Goal: Check status: Check status

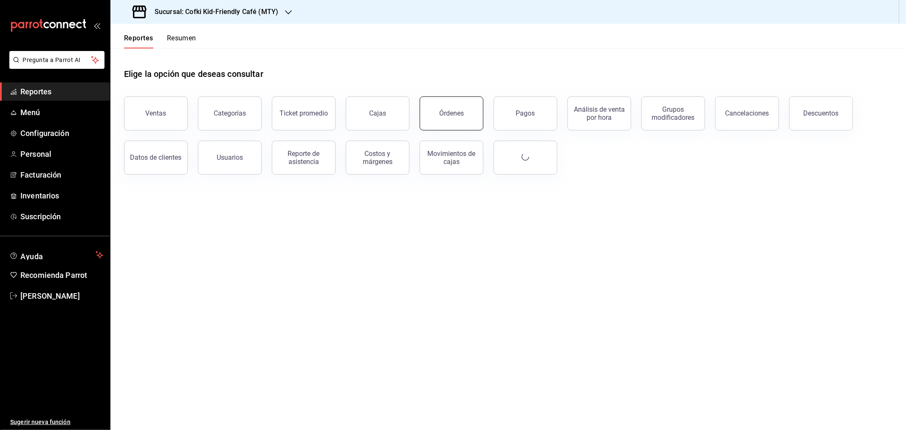
click at [446, 120] on button "Órdenes" at bounding box center [451, 113] width 64 height 34
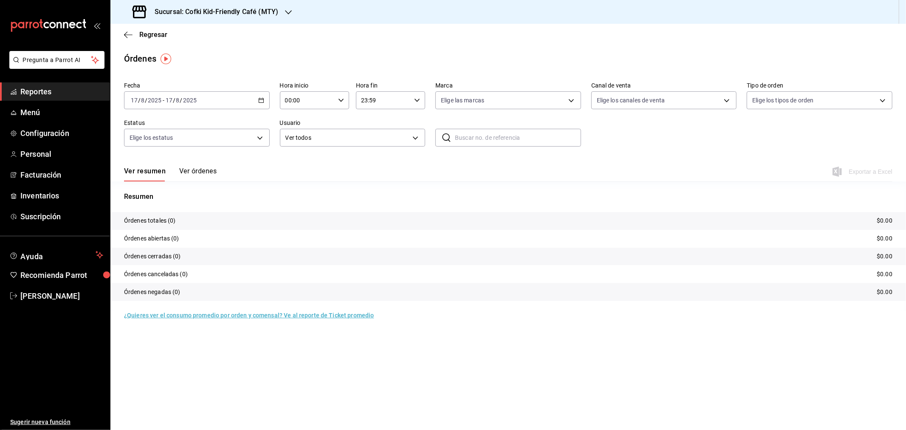
click at [192, 96] on div "[DATE] [DATE] - [DATE] [DATE]" at bounding box center [197, 100] width 146 height 18
click at [159, 225] on span "Rango de fechas" at bounding box center [164, 221] width 66 height 9
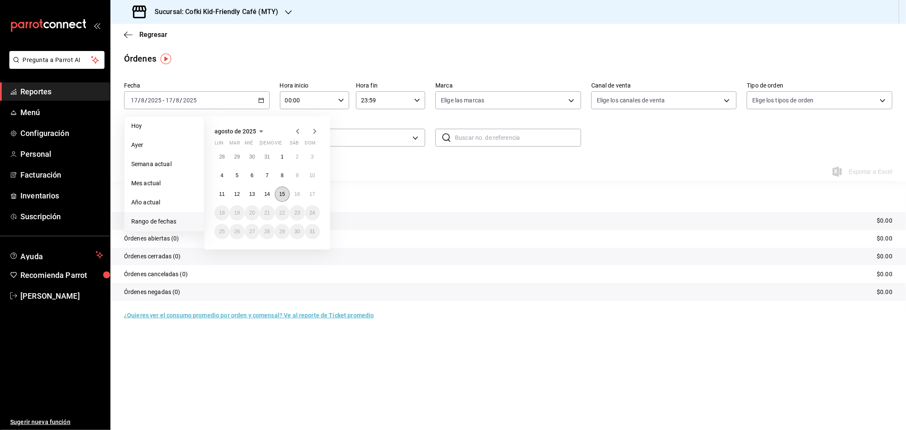
click at [285, 195] on button "15" at bounding box center [282, 193] width 15 height 15
click at [295, 194] on abbr "16" at bounding box center [297, 194] width 6 height 6
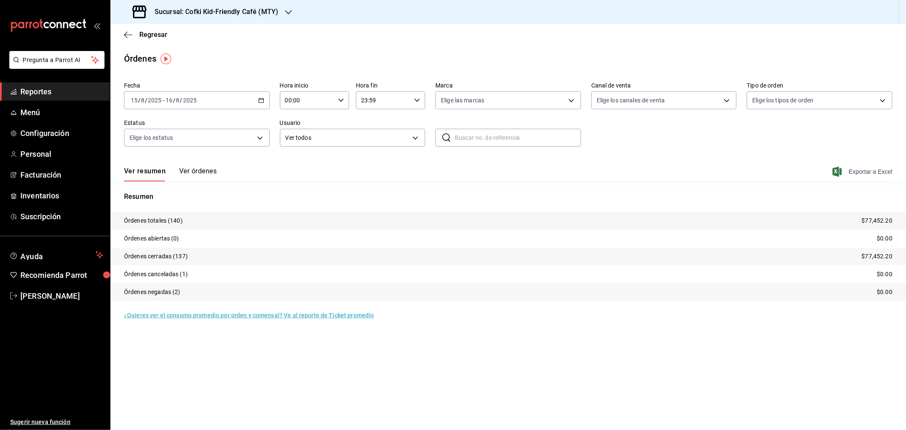
click at [866, 172] on span "Exportar a Excel" at bounding box center [863, 171] width 58 height 10
click at [278, 6] on div "Sucursal: Cofki Kid-Friendly Café (MTY)" at bounding box center [206, 12] width 178 height 24
click at [198, 55] on div "Cofki Cafe ([GEOGRAPHIC_DATA])" at bounding box center [174, 55] width 114 height 9
click at [854, 172] on span "Exportar a Excel" at bounding box center [863, 171] width 58 height 10
click at [146, 32] on span "Regresar" at bounding box center [153, 35] width 28 height 8
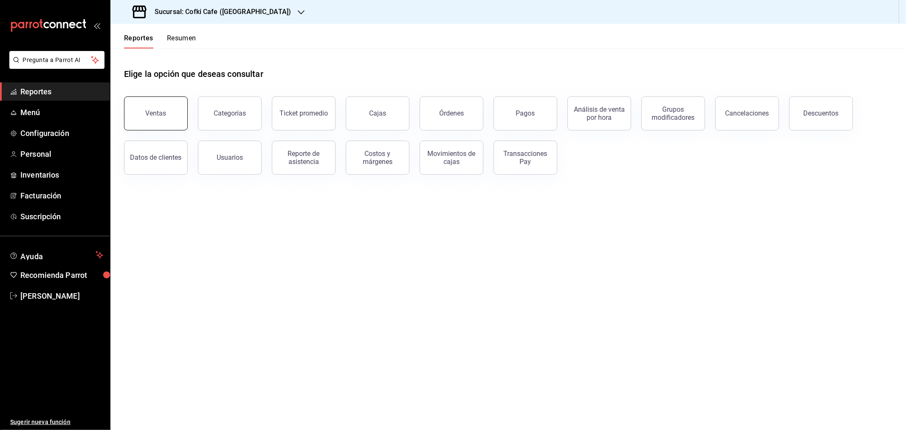
click at [138, 122] on button "Ventas" at bounding box center [156, 113] width 64 height 34
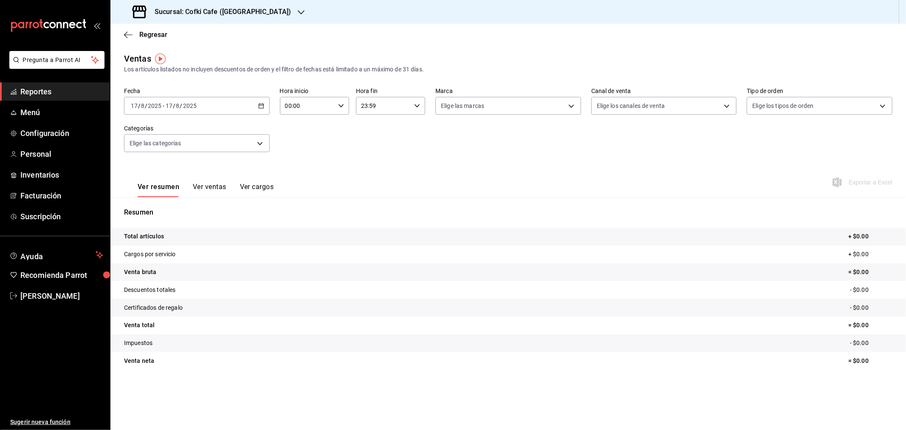
click at [172, 112] on div "[DATE] [DATE] - [DATE] [DATE]" at bounding box center [197, 106] width 146 height 18
click at [169, 206] on span "Rango de fechas" at bounding box center [164, 207] width 66 height 9
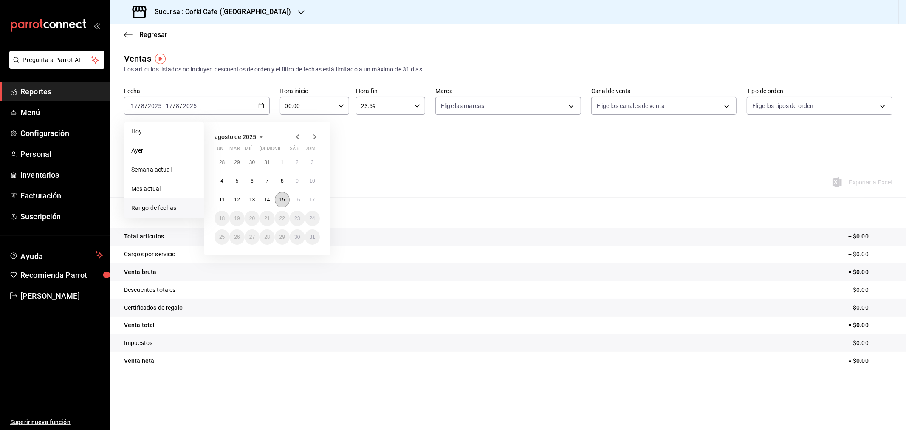
click at [285, 198] on button "15" at bounding box center [282, 199] width 15 height 15
click at [295, 198] on abbr "16" at bounding box center [297, 200] width 6 height 6
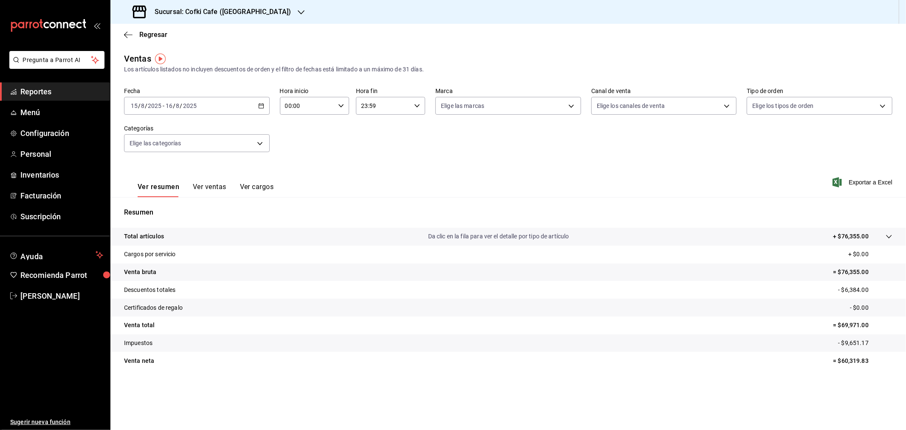
click at [208, 8] on h3 "Sucursal: Cofki Cafe ([GEOGRAPHIC_DATA])" at bounding box center [219, 12] width 143 height 10
click at [181, 38] on span "Cofki Kid-Friendly Café (MTY)" at bounding box center [156, 36] width 79 height 9
click at [154, 37] on span "Regresar" at bounding box center [153, 35] width 28 height 8
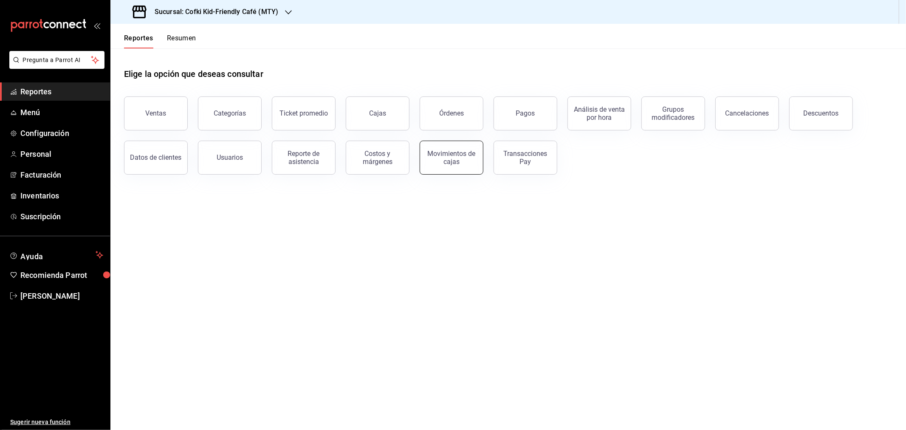
click at [449, 158] on div "Movimientos de cajas" at bounding box center [451, 157] width 53 height 16
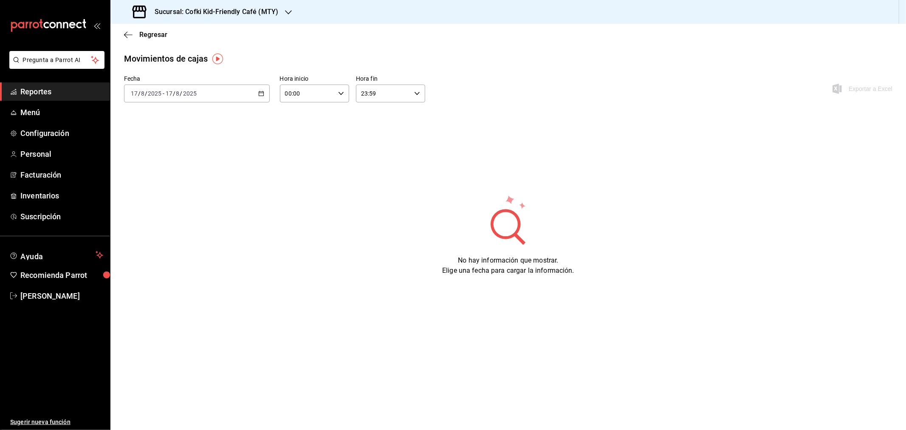
click at [176, 92] on input "8" at bounding box center [178, 93] width 4 height 7
click at [170, 207] on li "Rango de fechas" at bounding box center [163, 214] width 79 height 19
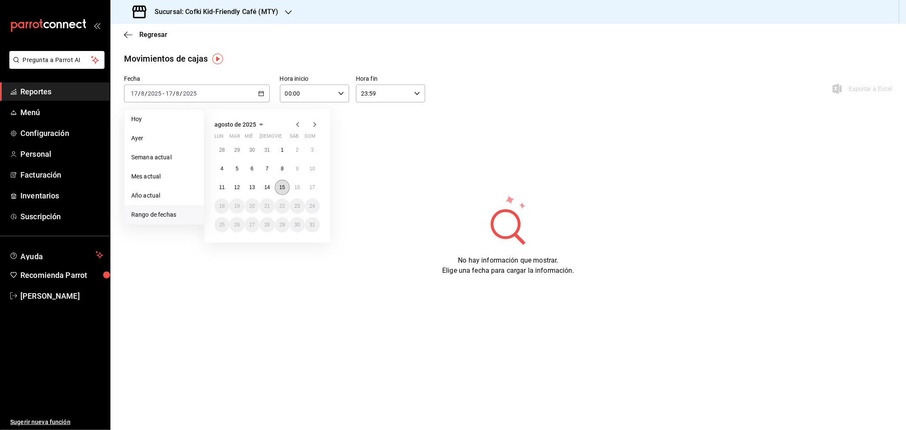
click at [284, 185] on abbr "15" at bounding box center [282, 187] width 6 height 6
click at [299, 186] on abbr "16" at bounding box center [297, 187] width 6 height 6
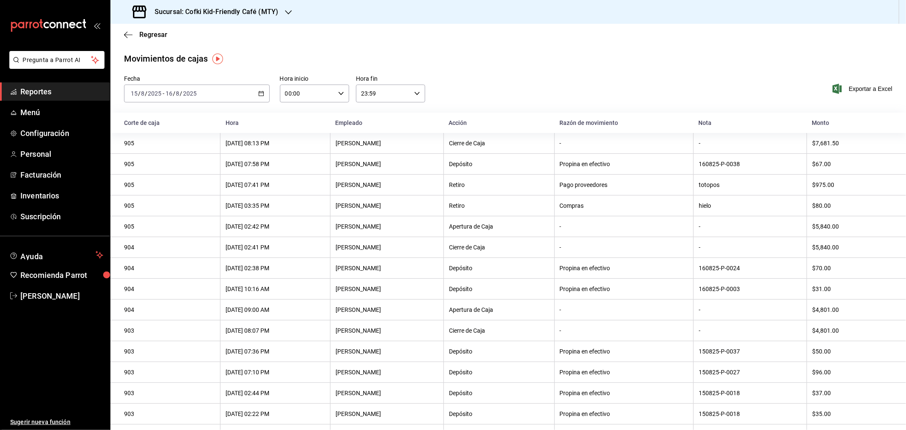
click at [254, 11] on h3 "Sucursal: Cofki Kid-Friendly Café (MTY)" at bounding box center [213, 12] width 130 height 10
click at [196, 51] on div "Cofki Cafe ([GEOGRAPHIC_DATA])" at bounding box center [174, 55] width 114 height 9
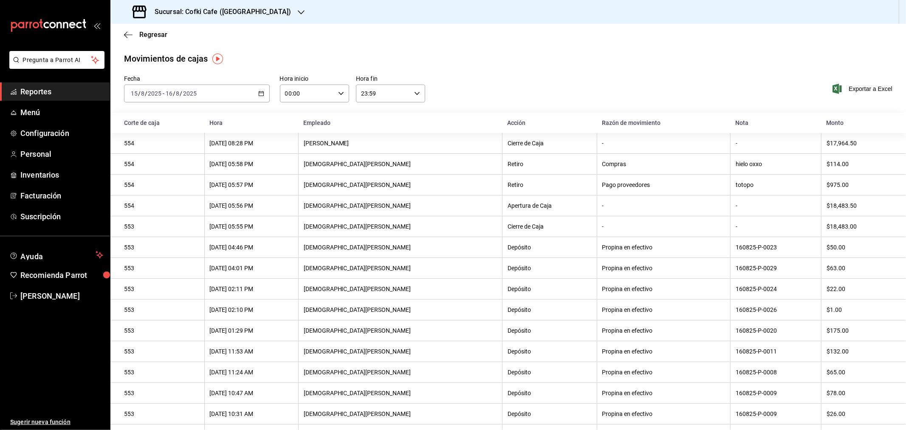
click at [256, 11] on div "Sucursal: Cofki Cafe ([GEOGRAPHIC_DATA])" at bounding box center [212, 12] width 191 height 24
click at [187, 39] on span "Cofki Kid-Friendly Café (MTY)" at bounding box center [156, 36] width 79 height 9
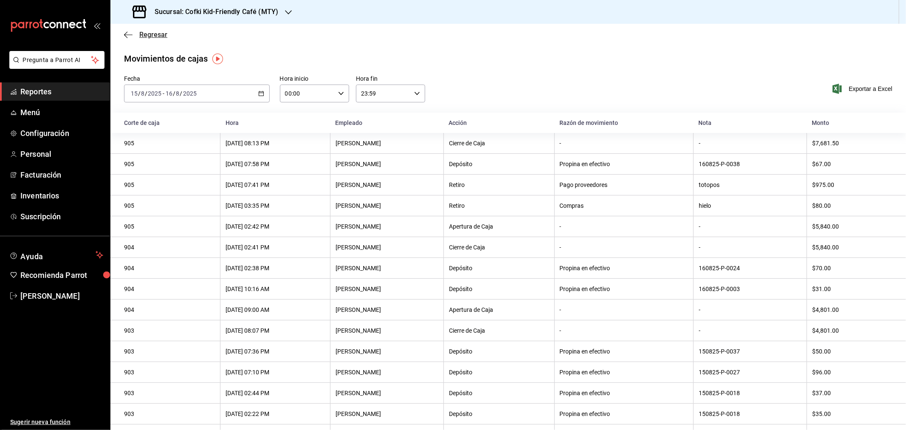
click at [153, 33] on span "Regresar" at bounding box center [153, 35] width 28 height 8
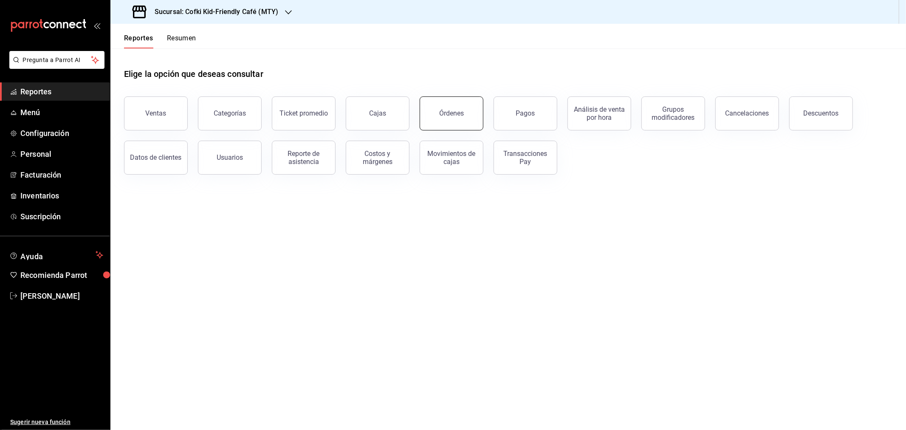
click at [450, 111] on div "Órdenes" at bounding box center [451, 113] width 25 height 8
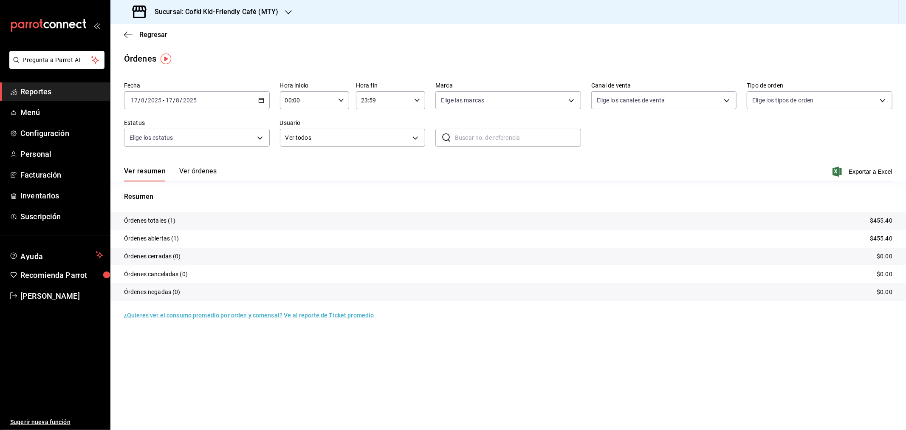
click at [200, 173] on button "Ver órdenes" at bounding box center [197, 174] width 37 height 14
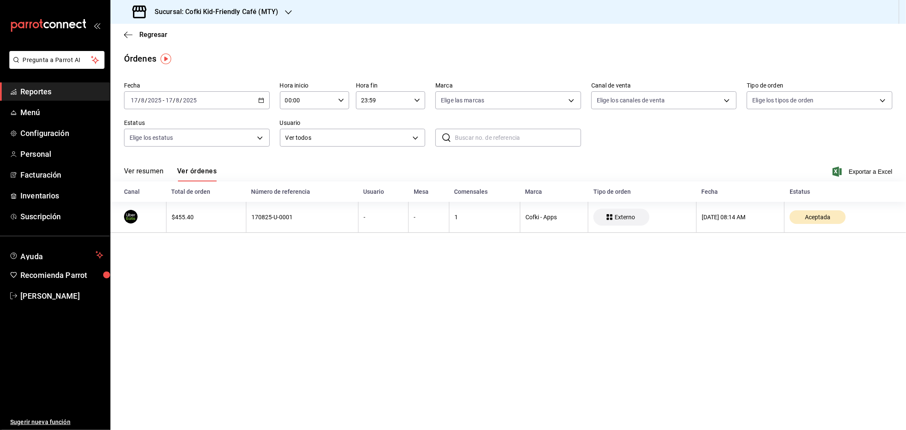
click at [232, 13] on h3 "Sucursal: Cofki Kid-Friendly Café (MTY)" at bounding box center [213, 12] width 130 height 10
click at [198, 52] on div "Cofki Cafe ([GEOGRAPHIC_DATA])" at bounding box center [174, 55] width 114 height 9
